Goal: Check status: Check status

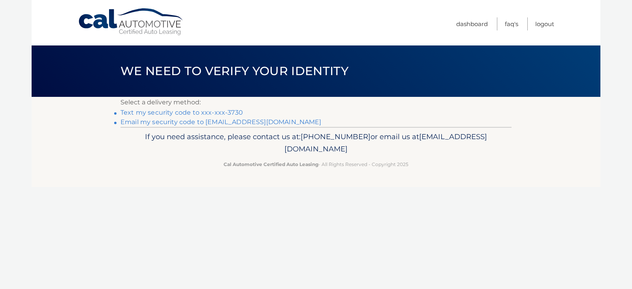
click at [173, 111] on link "Text my security code to xxx-xxx-3730" at bounding box center [182, 113] width 123 height 8
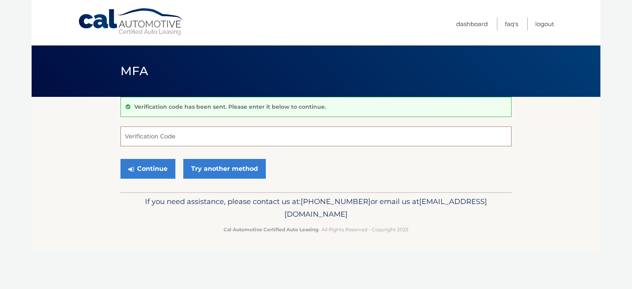
click at [167, 136] on input "Verification Code" at bounding box center [316, 136] width 391 height 20
type input "373764"
click at [155, 176] on button "Continue" at bounding box center [148, 169] width 55 height 20
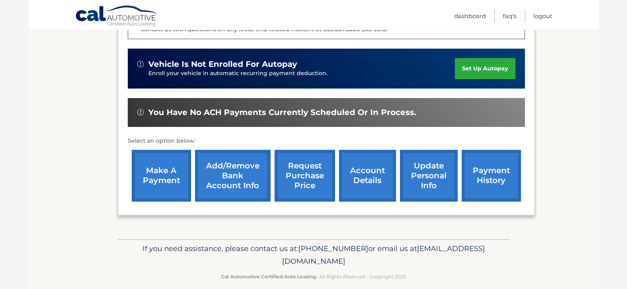
scroll to position [239, 0]
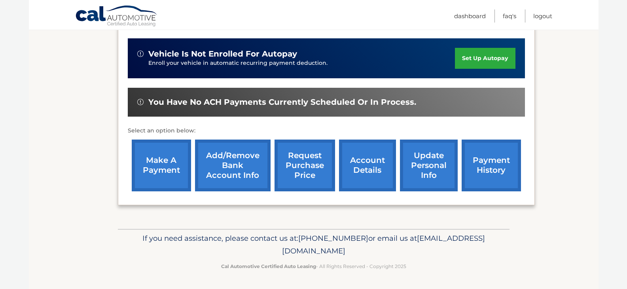
click at [374, 165] on link "account details" at bounding box center [367, 166] width 57 height 52
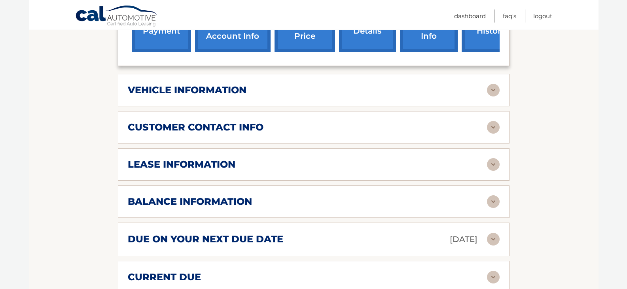
scroll to position [343, 0]
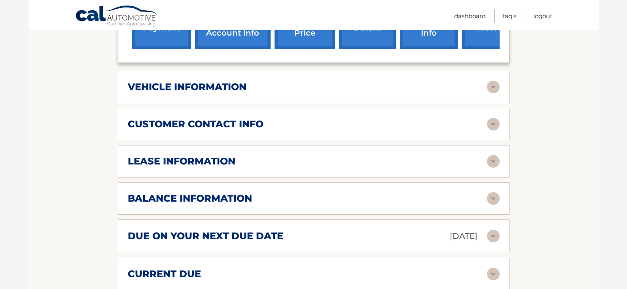
click at [490, 158] on img at bounding box center [493, 161] width 13 height 13
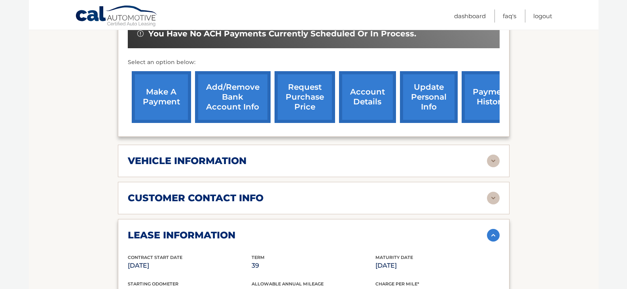
scroll to position [270, 0]
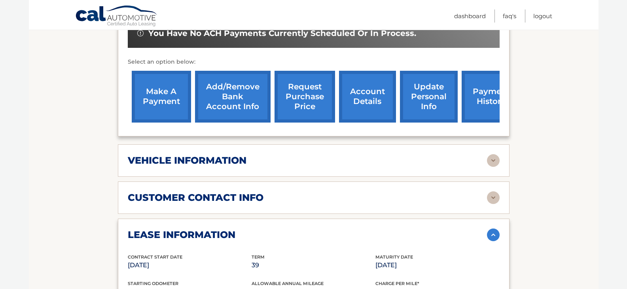
click at [331, 176] on div "vehicle information vehicle Year 2022 vehicle make Lexus vehicle model RX 350 v…" at bounding box center [313, 160] width 391 height 32
click at [336, 167] on div "vehicle information vehicle Year 2022 vehicle make Lexus vehicle model RX 350 v…" at bounding box center [313, 160] width 391 height 32
click at [491, 162] on img at bounding box center [493, 160] width 13 height 13
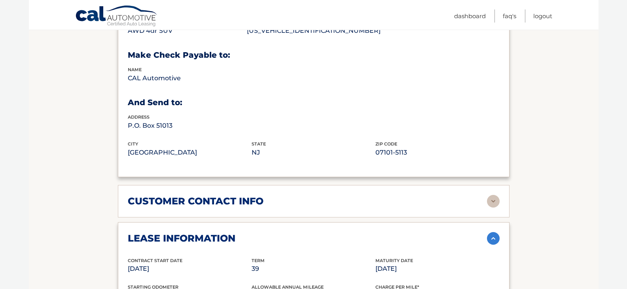
scroll to position [460, 0]
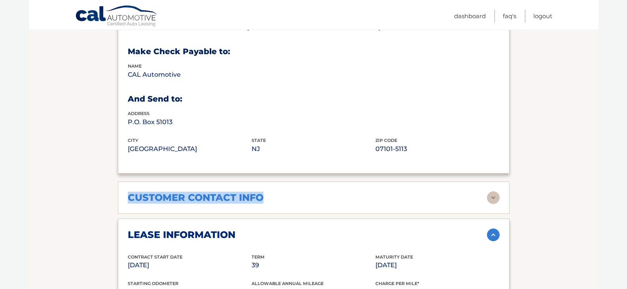
drag, startPoint x: 451, startPoint y: 183, endPoint x: 479, endPoint y: 175, distance: 28.9
click at [479, 175] on div "lease account #44455533389 vehicle 2022 Lexus RX 350 name PAUL MACCARO vin 2T2H…" at bounding box center [313, 113] width 391 height 798
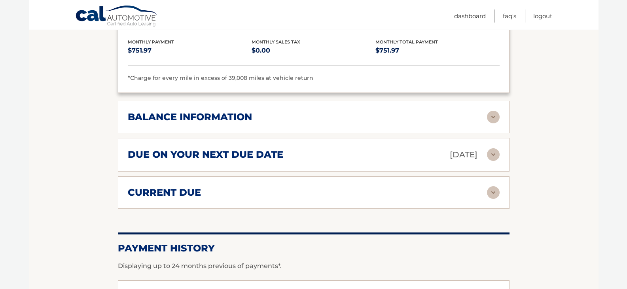
scroll to position [764, 0]
click at [491, 115] on img at bounding box center [493, 116] width 13 height 13
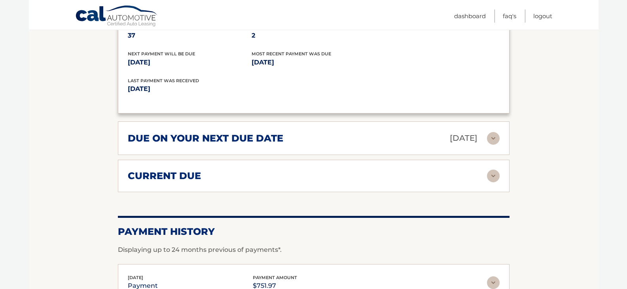
scroll to position [876, 0]
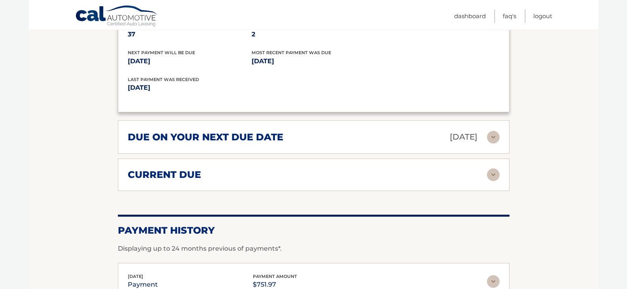
click at [495, 180] on img at bounding box center [493, 174] width 13 height 13
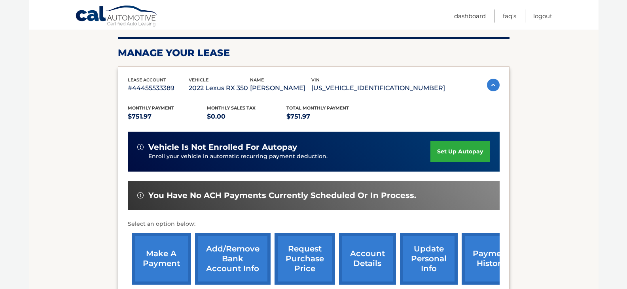
scroll to position [0, 0]
